Goal: Contribute content: Add original content to the website for others to see

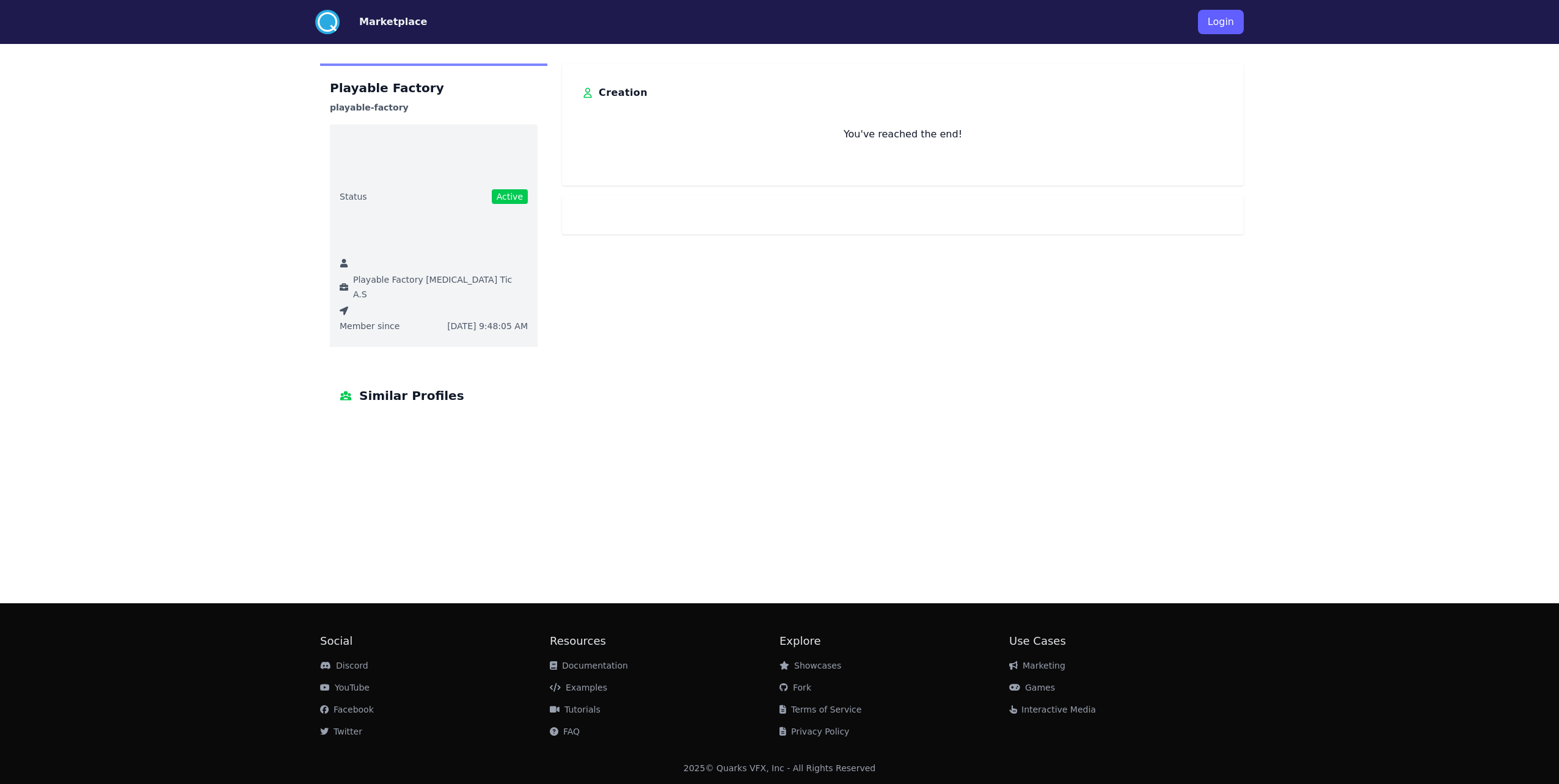
click at [1216, 24] on button "Login" at bounding box center [1220, 22] width 46 height 24
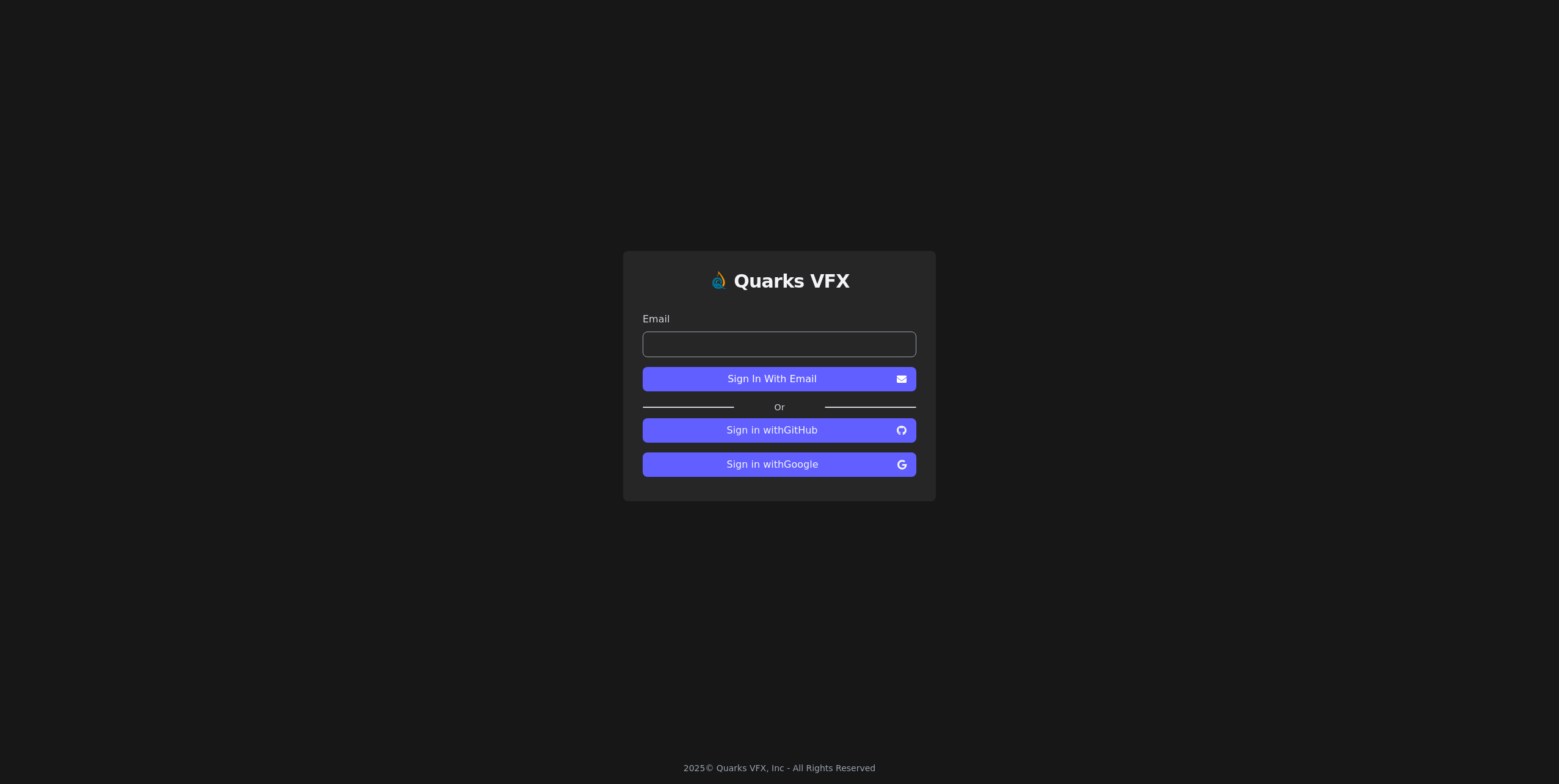
click at [859, 467] on span "Sign in with Google" at bounding box center [772, 464] width 240 height 14
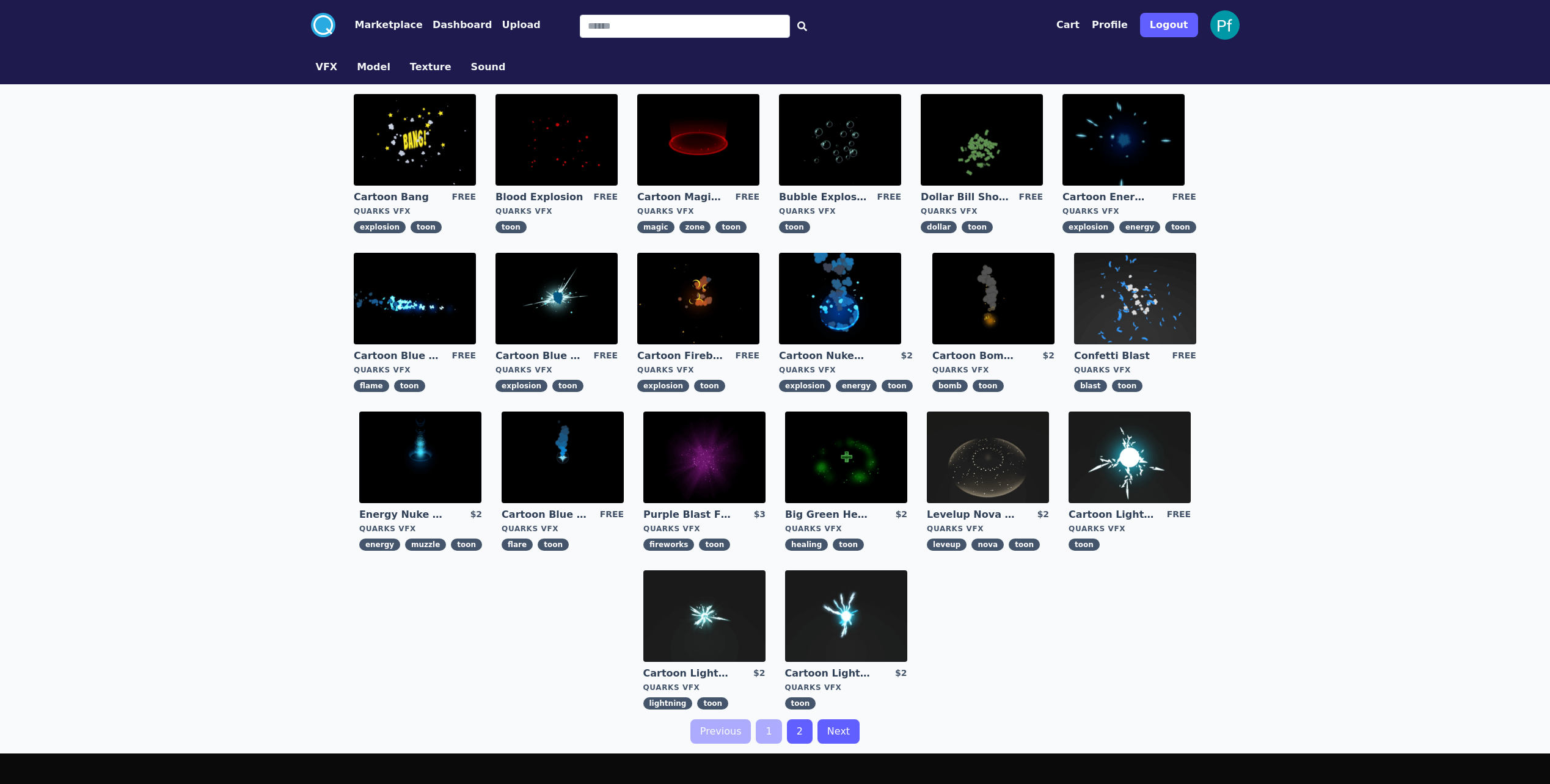
click at [858, 450] on img at bounding box center [846, 457] width 122 height 91
click at [448, 24] on button "Dashboard" at bounding box center [462, 24] width 60 height 14
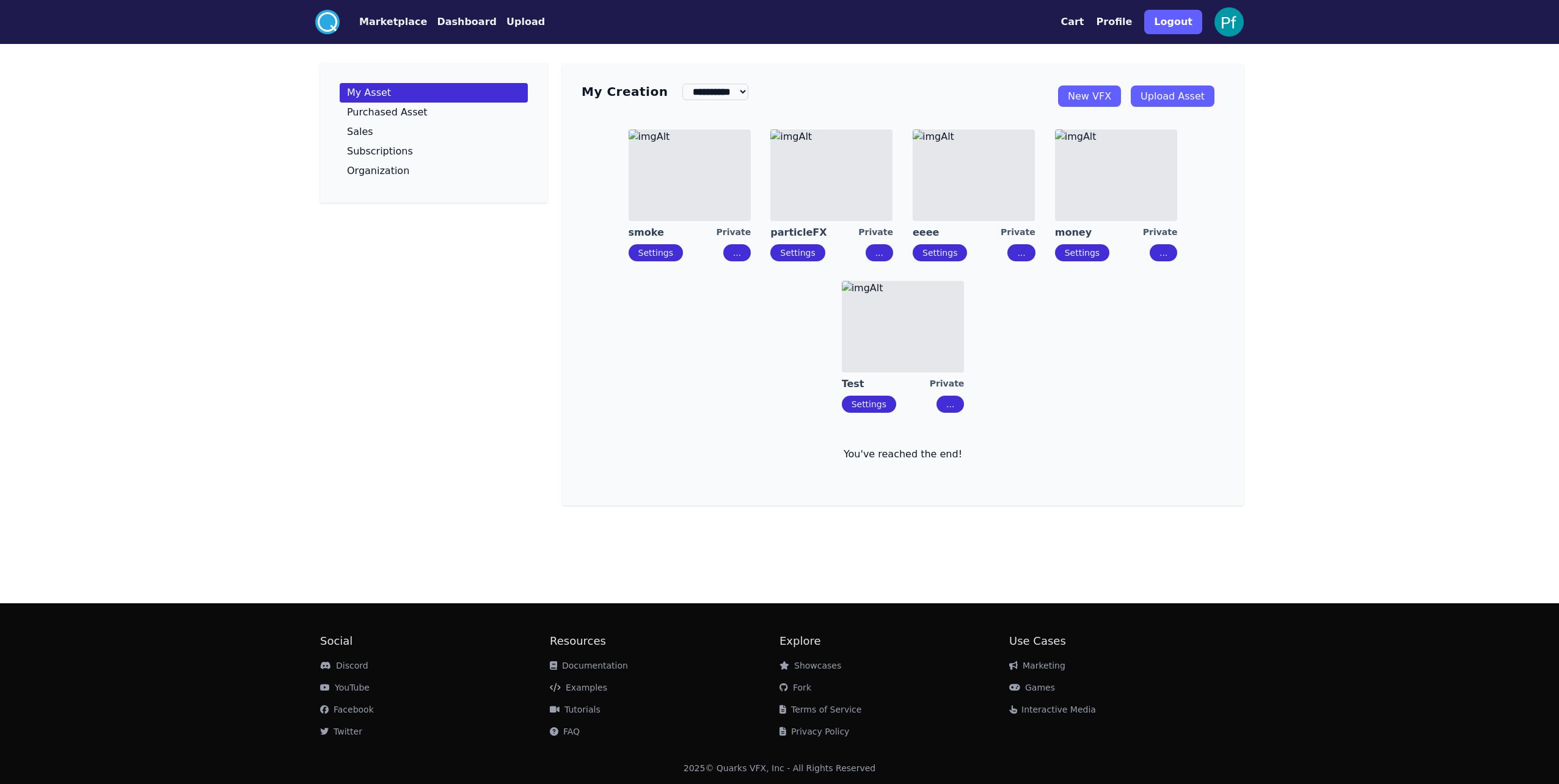
click at [670, 185] on img at bounding box center [690, 175] width 122 height 91
click at [839, 204] on img at bounding box center [831, 175] width 122 height 91
click at [984, 196] on img at bounding box center [974, 175] width 122 height 91
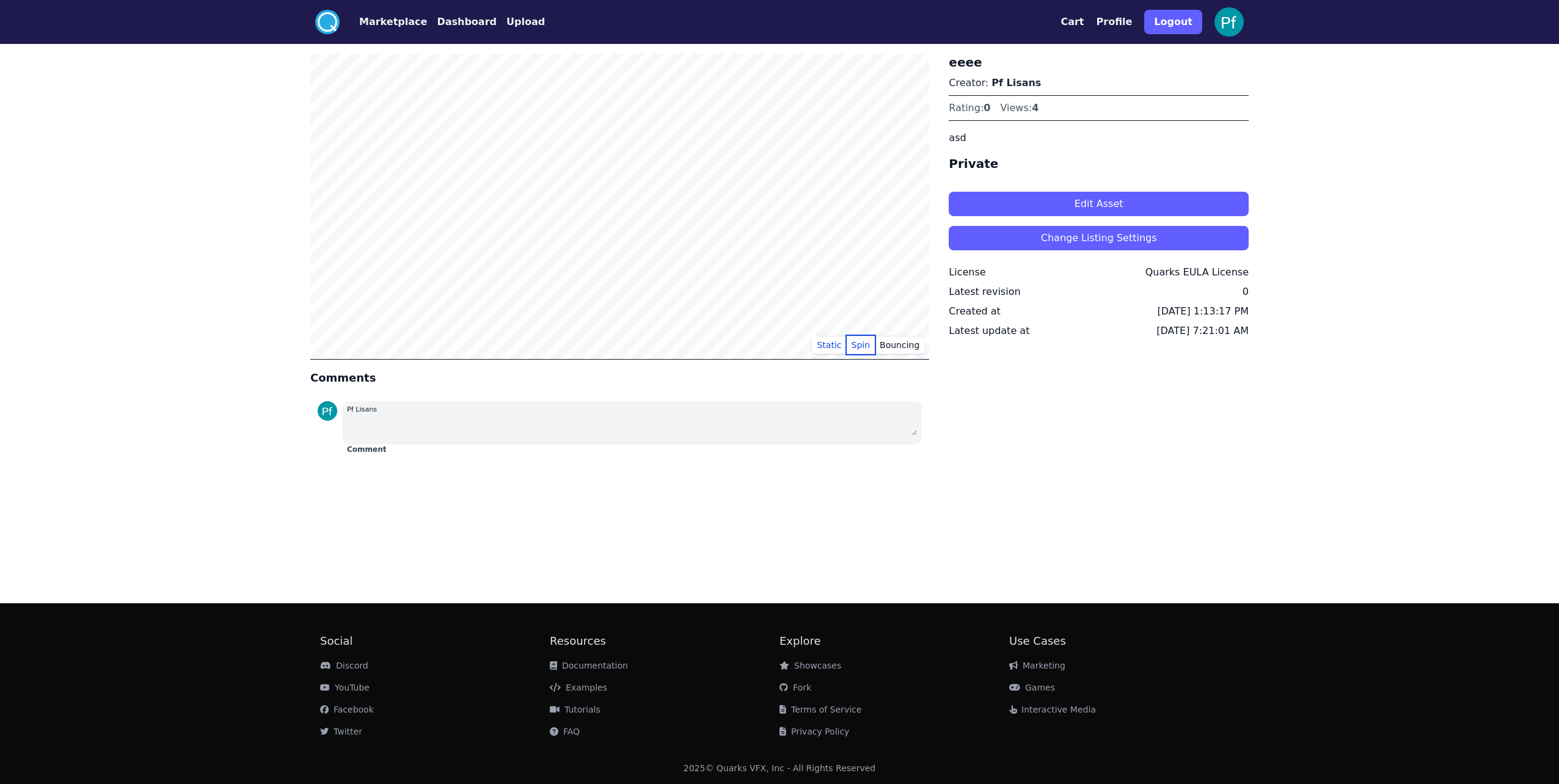
click at [862, 345] on button "Spin" at bounding box center [861, 345] width 29 height 18
click at [846, 342] on button "Static" at bounding box center [828, 345] width 34 height 18
click at [899, 349] on button "Bouncing" at bounding box center [899, 345] width 49 height 18
click at [844, 343] on button "Static" at bounding box center [828, 345] width 34 height 18
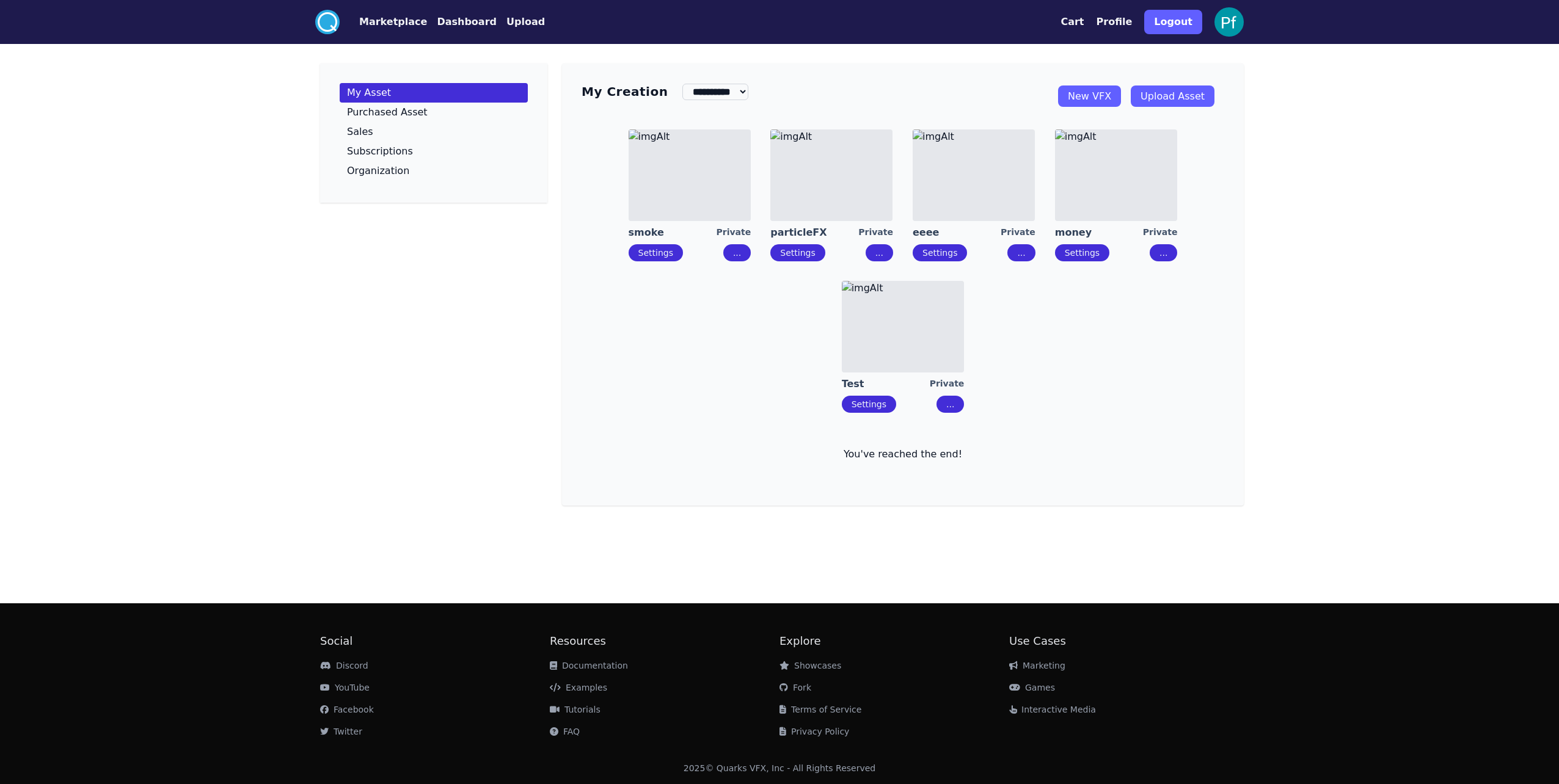
click at [1117, 209] on img at bounding box center [1116, 175] width 122 height 91
click at [929, 349] on img at bounding box center [903, 327] width 122 height 91
click at [666, 212] on img at bounding box center [690, 175] width 122 height 91
click at [1111, 97] on link "New VFX" at bounding box center [1089, 96] width 63 height 21
click at [986, 186] on img at bounding box center [974, 175] width 122 height 91
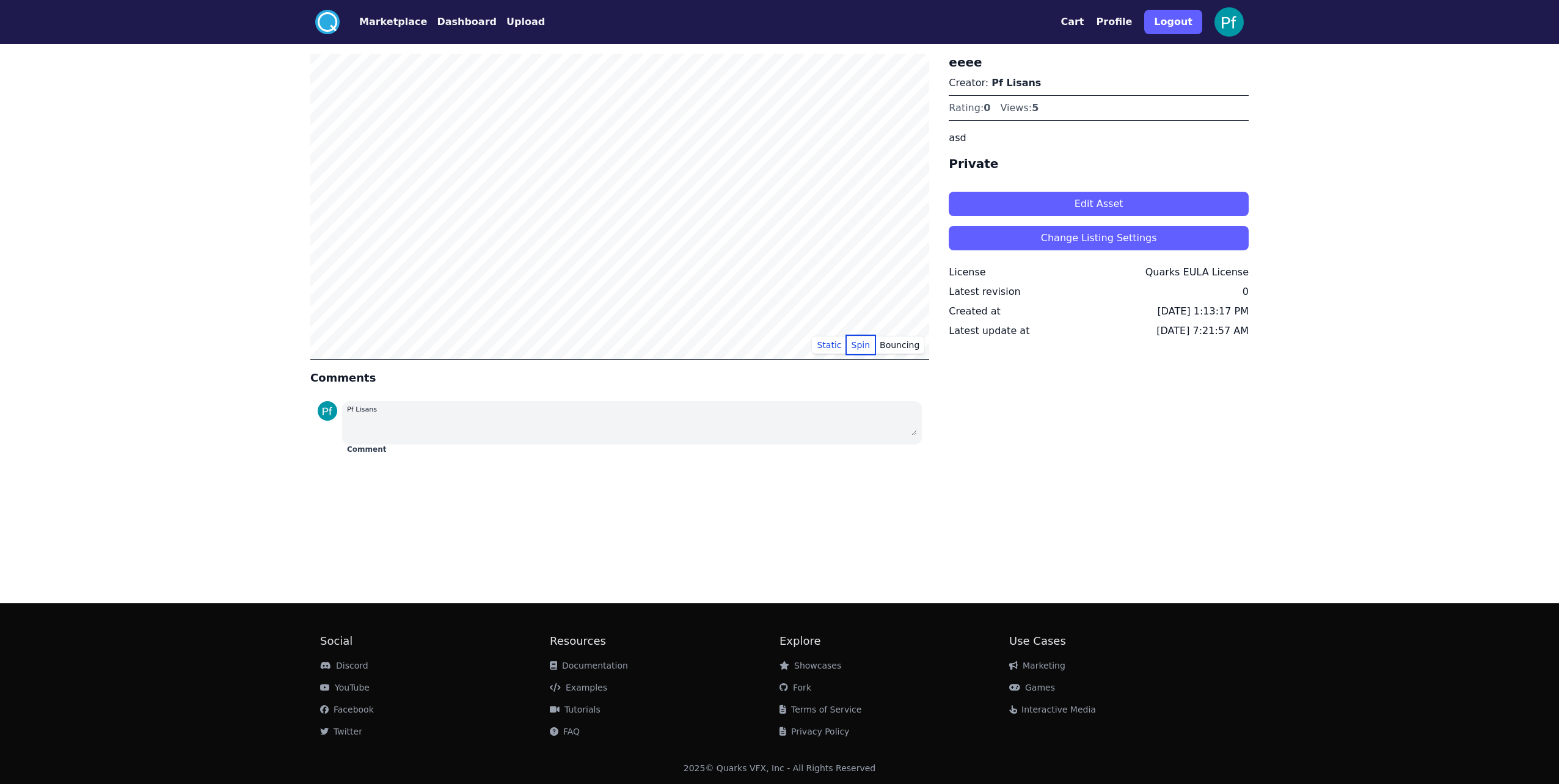
click at [866, 337] on button "Spin" at bounding box center [861, 345] width 29 height 18
click at [1067, 199] on button "Edit Asset" at bounding box center [1098, 204] width 300 height 24
